Goal: Task Accomplishment & Management: Manage account settings

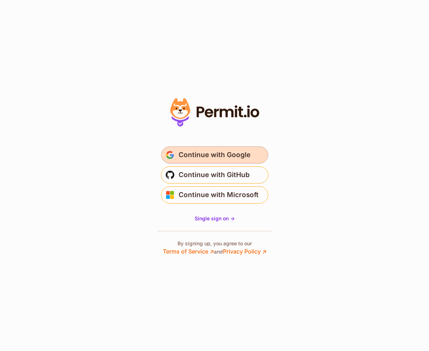
click at [187, 159] on span "Continue with Google" at bounding box center [214, 154] width 72 height 11
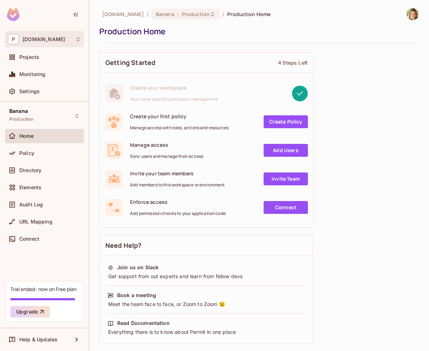
click at [39, 45] on div "P permit.io" at bounding box center [44, 39] width 79 height 16
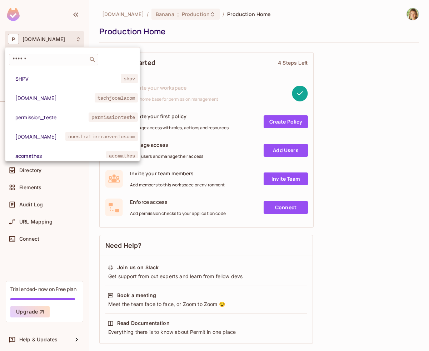
click at [39, 45] on div at bounding box center [214, 175] width 429 height 351
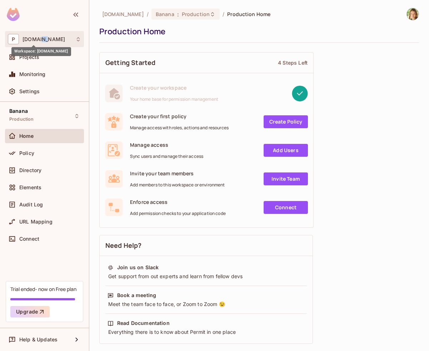
click at [37, 41] on span "permit.io" at bounding box center [43, 39] width 42 height 6
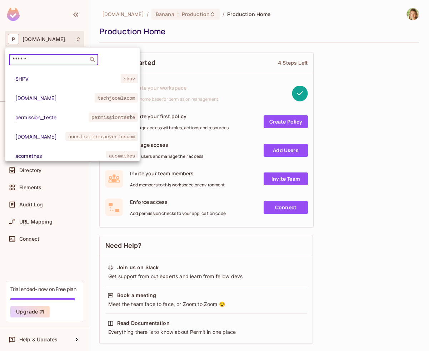
click at [38, 63] on input "text" at bounding box center [48, 59] width 75 height 7
paste input "******"
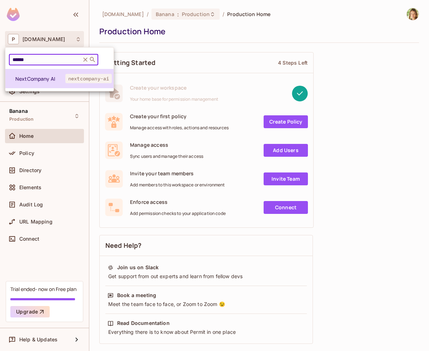
type input "******"
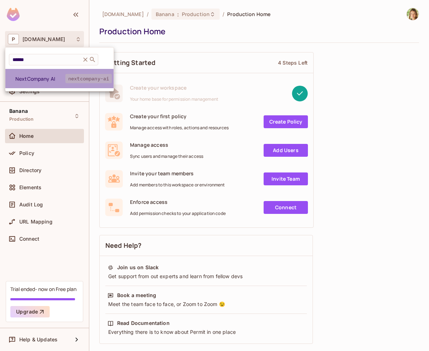
click at [40, 78] on span "NextCompany AI" at bounding box center [40, 78] width 50 height 7
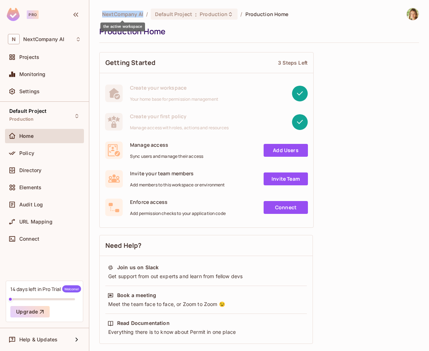
drag, startPoint x: 101, startPoint y: 15, endPoint x: 142, endPoint y: 17, distance: 40.7
click at [142, 16] on div "NextCompany AI / Default Project : Production / Production Home" at bounding box center [193, 14] width 189 height 12
copy span "NextCompany AI"
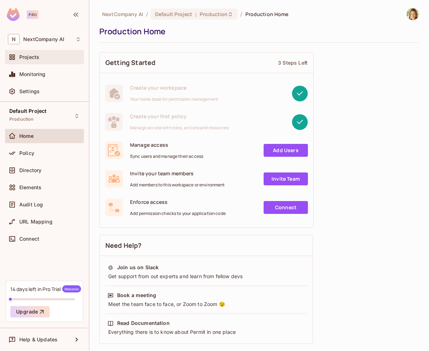
click at [34, 57] on span "Projects" at bounding box center [29, 57] width 20 height 6
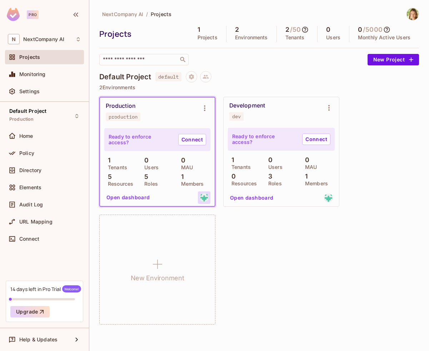
click at [203, 199] on img at bounding box center [203, 197] width 9 height 9
